Goal: Information Seeking & Learning: Learn about a topic

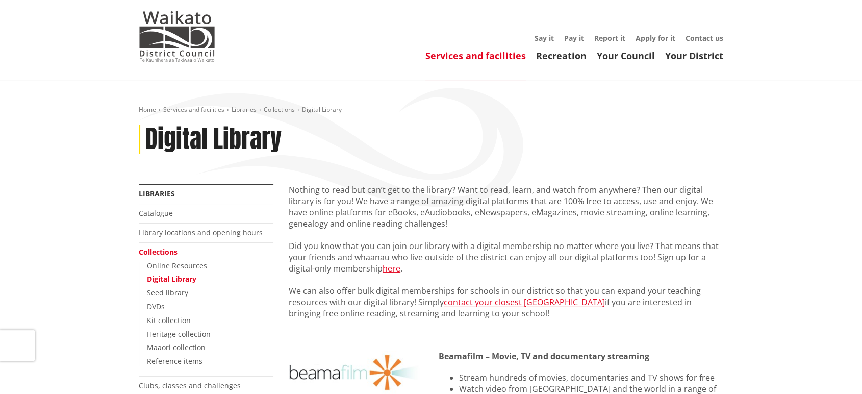
scroll to position [27, 0]
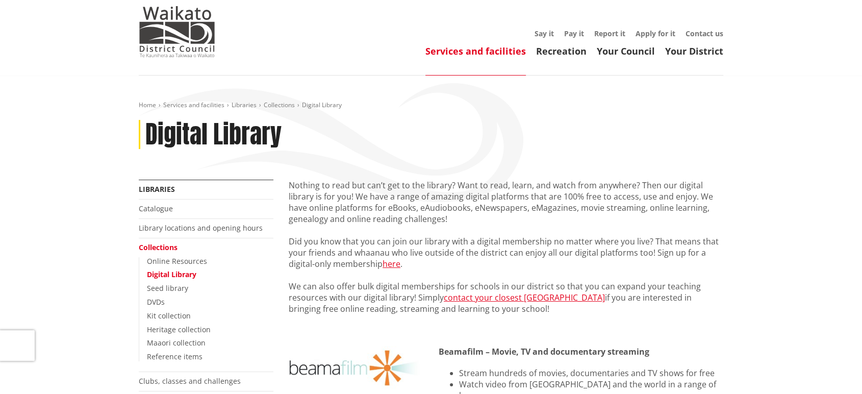
click at [180, 276] on link "Digital Library" at bounding box center [171, 274] width 49 height 10
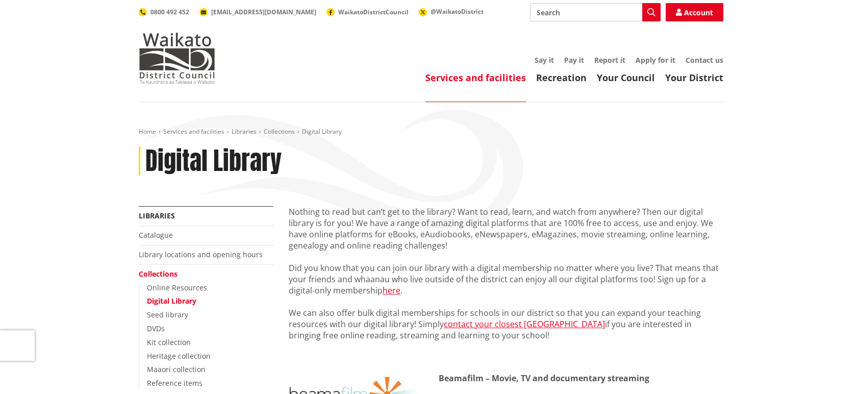
click at [190, 299] on link "Digital Library" at bounding box center [171, 301] width 49 height 10
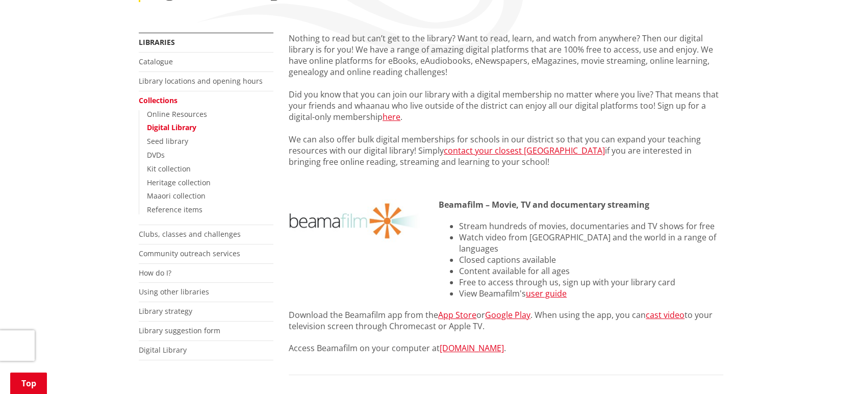
scroll to position [174, 0]
click at [177, 353] on link "Digital Library" at bounding box center [163, 349] width 48 height 10
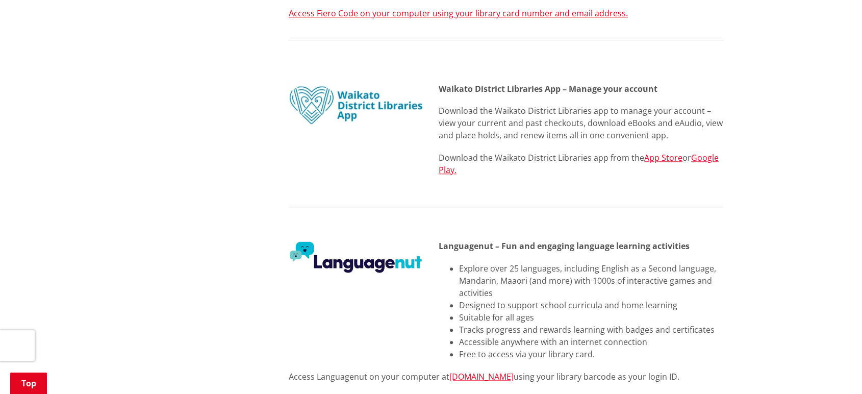
scroll to position [1072, 0]
click at [476, 370] on link "[DOMAIN_NAME]" at bounding box center [481, 375] width 64 height 11
